Goal: Task Accomplishment & Management: Manage account settings

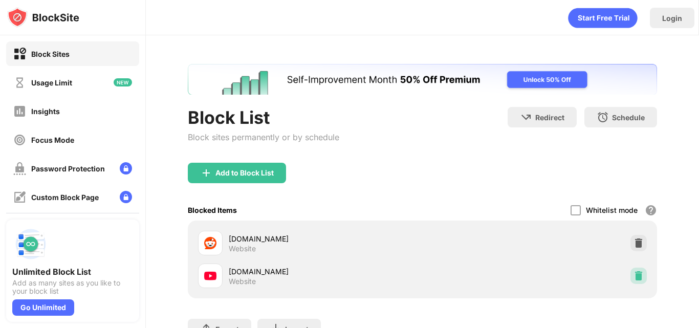
click at [635, 279] on img at bounding box center [639, 276] width 10 height 10
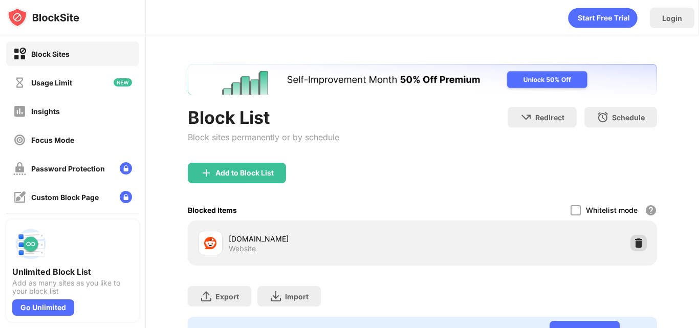
click at [634, 243] on img at bounding box center [639, 243] width 10 height 10
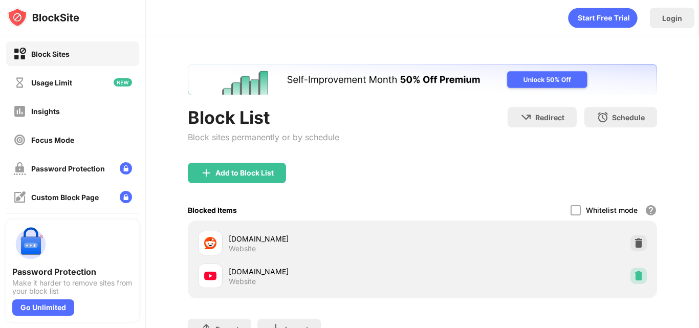
click at [635, 275] on img at bounding box center [639, 276] width 10 height 10
